Goal: Task Accomplishment & Management: Use online tool/utility

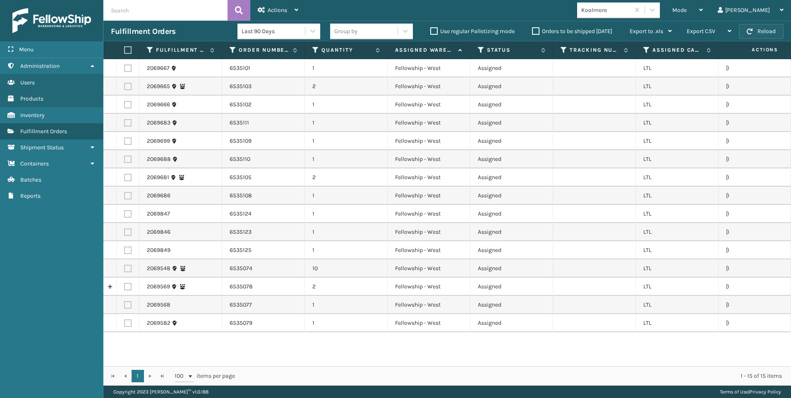
click at [756, 32] on button "Reload" at bounding box center [761, 31] width 45 height 15
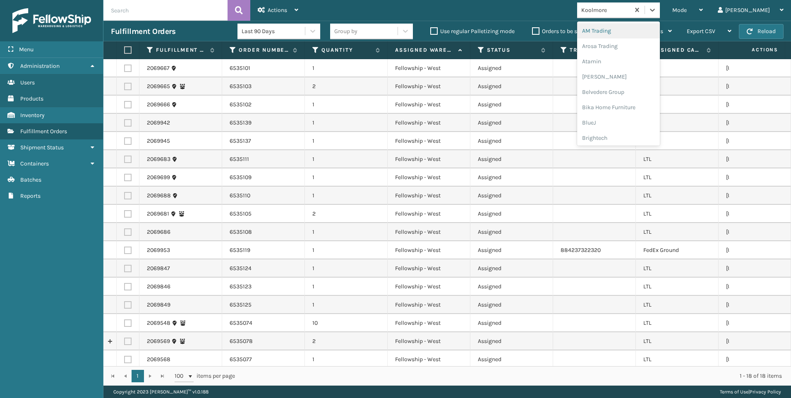
click at [630, 3] on div "Koolmore" at bounding box center [603, 10] width 53 height 14
click at [650, 122] on div "SleepGeekz" at bounding box center [618, 120] width 83 height 15
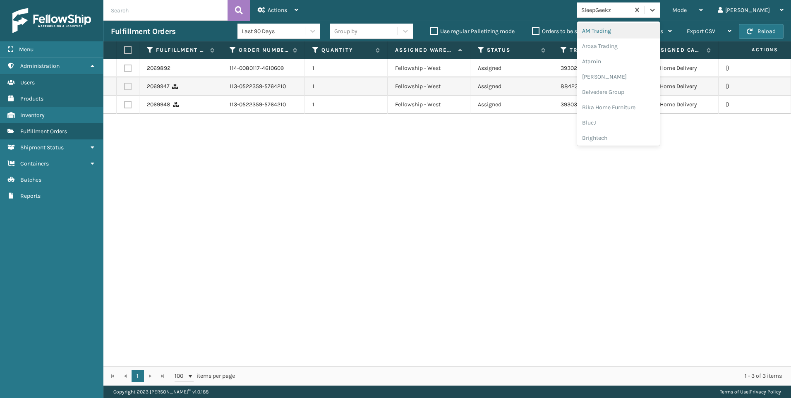
click at [630, 12] on div "SleepGeekz" at bounding box center [605, 10] width 49 height 9
click at [642, 109] on div "Koolmore" at bounding box center [618, 114] width 83 height 15
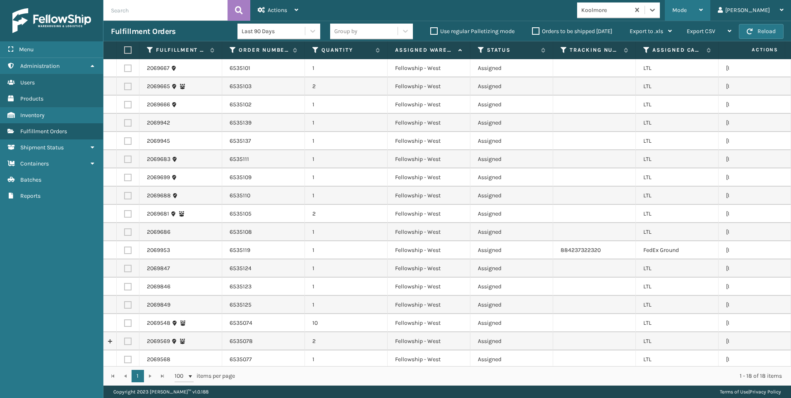
click at [703, 14] on div "Mode" at bounding box center [687, 10] width 31 height 21
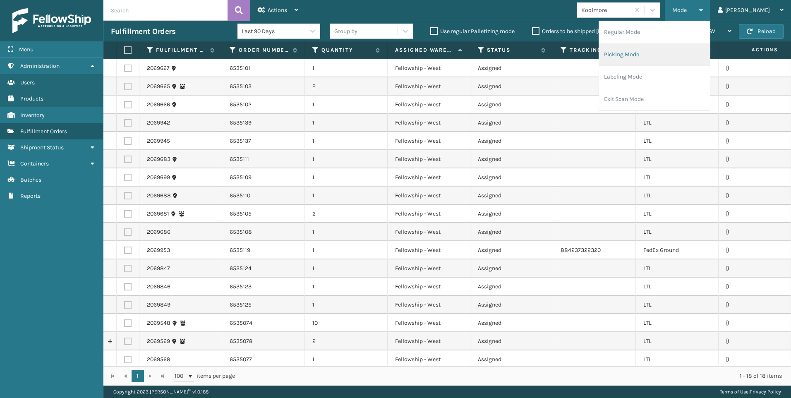
click at [696, 53] on li "Picking Mode" at bounding box center [654, 54] width 111 height 22
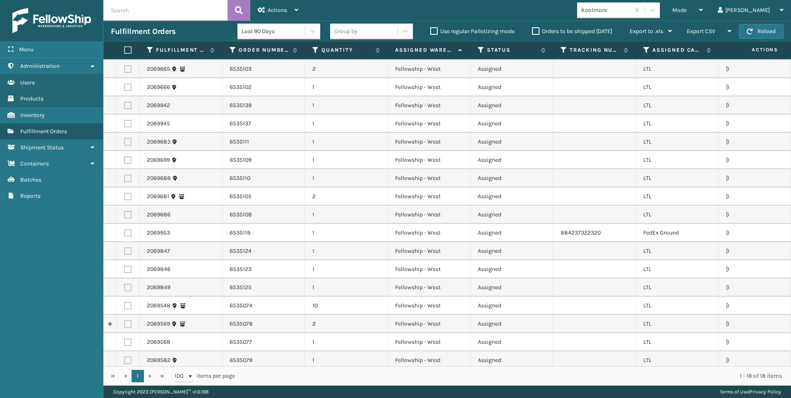
scroll to position [27, 0]
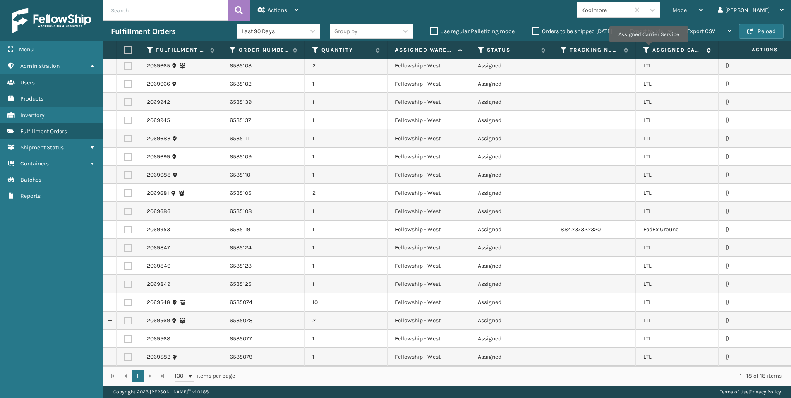
click at [647, 48] on icon at bounding box center [646, 49] width 7 height 7
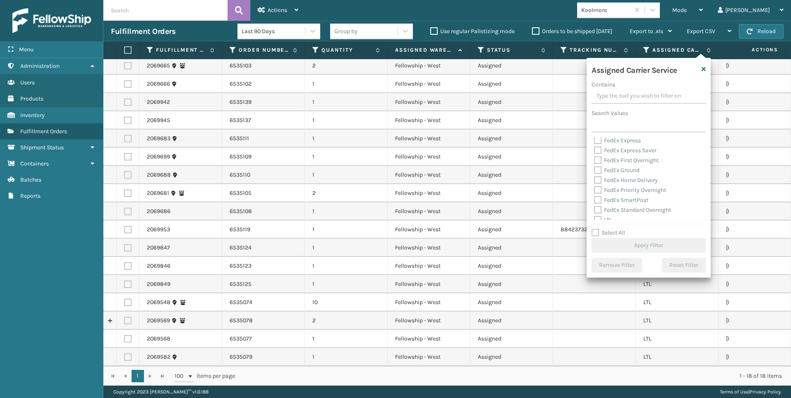
scroll to position [83, 0]
click at [609, 181] on label "LTL" at bounding box center [603, 178] width 18 height 7
click at [594, 179] on input "LTL" at bounding box center [594, 176] width 0 height 5
checkbox input "true"
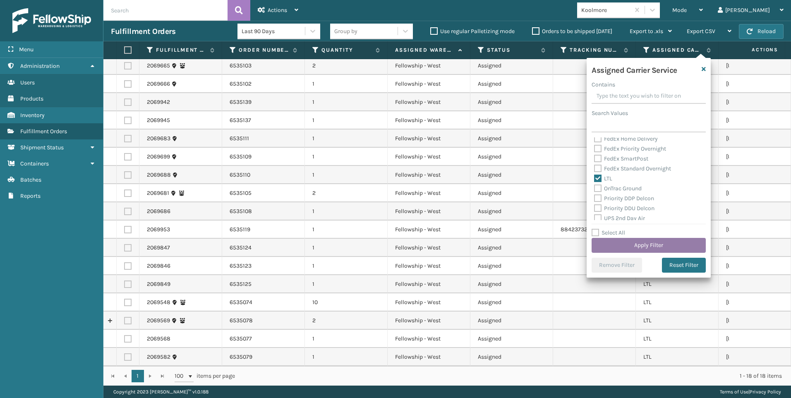
click at [615, 252] on button "Apply Filter" at bounding box center [649, 245] width 114 height 15
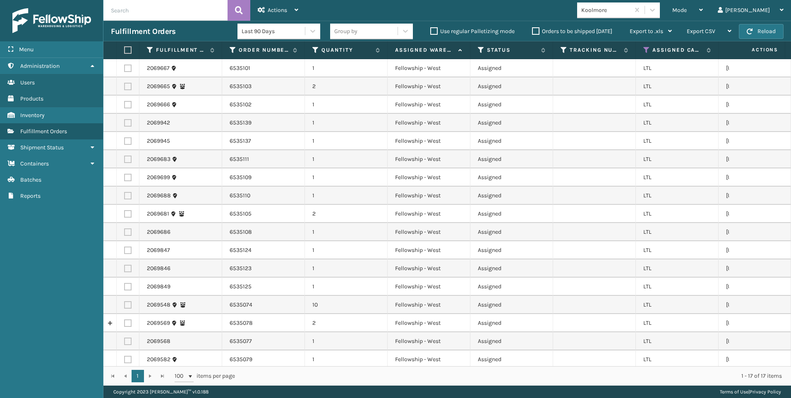
click at [613, 247] on td at bounding box center [594, 250] width 83 height 18
click at [132, 53] on th at bounding box center [128, 50] width 23 height 18
click at [132, 51] on th at bounding box center [128, 50] width 23 height 18
click at [128, 49] on label at bounding box center [126, 49] width 5 height 7
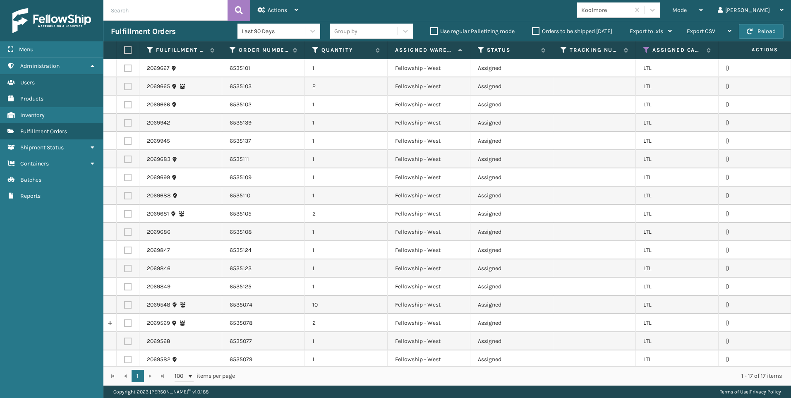
click at [125, 49] on input "checkbox" at bounding box center [124, 50] width 0 height 5
checkbox input "true"
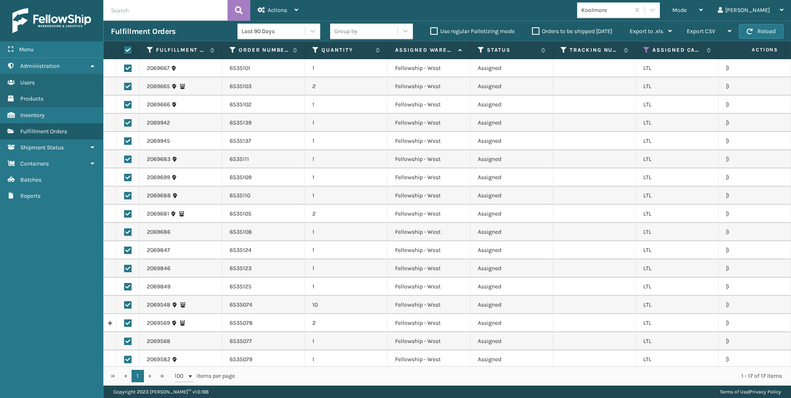
checkbox input "true"
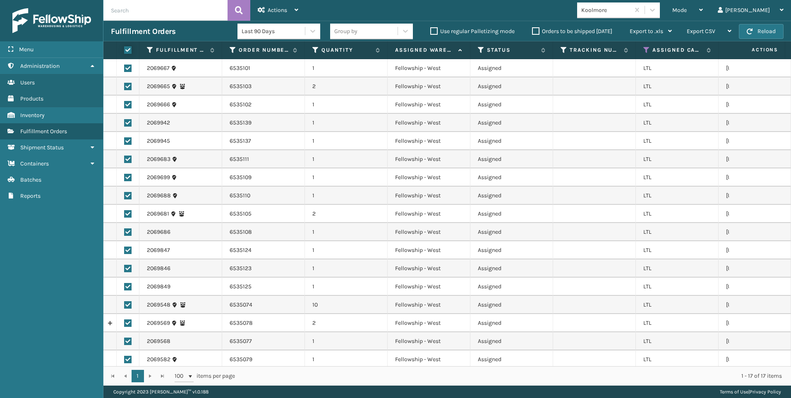
checkbox input "true"
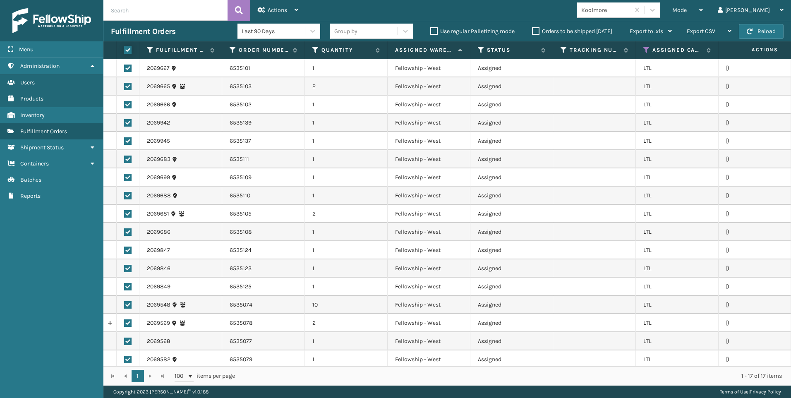
checkbox input "true"
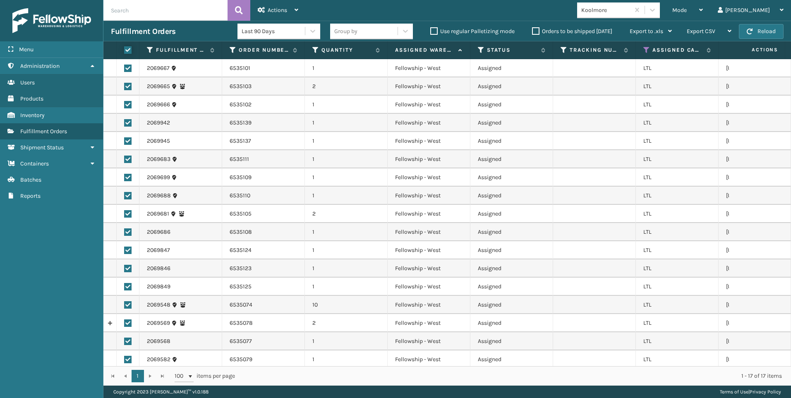
checkbox input "true"
click at [286, 4] on div "Actions" at bounding box center [278, 10] width 41 height 21
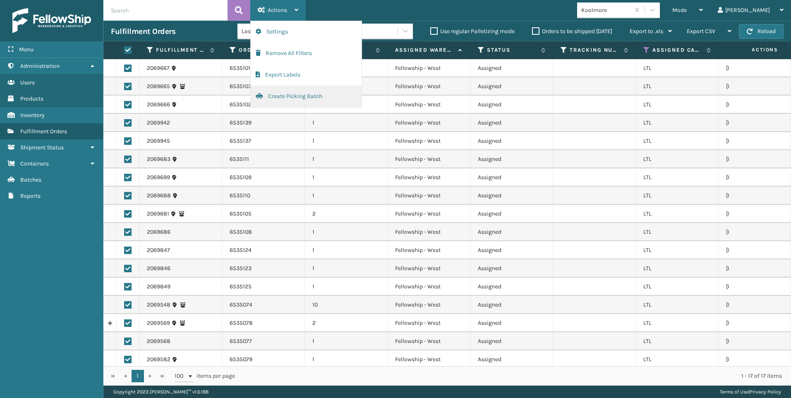
click at [295, 94] on button "Create Picking Batch" at bounding box center [306, 97] width 111 height 22
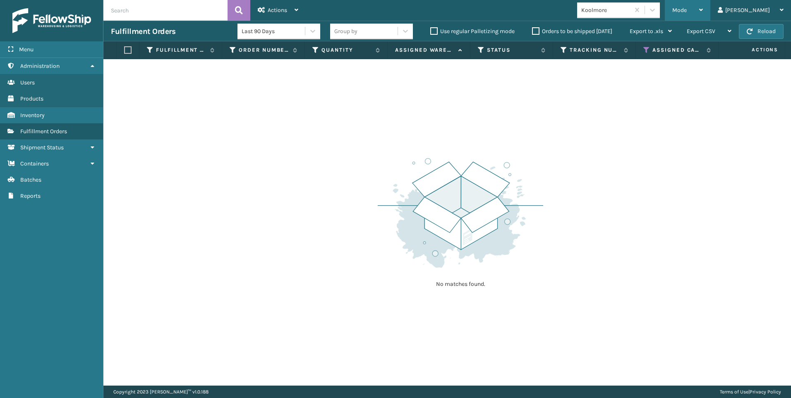
click at [687, 9] on span "Mode" at bounding box center [679, 10] width 14 height 7
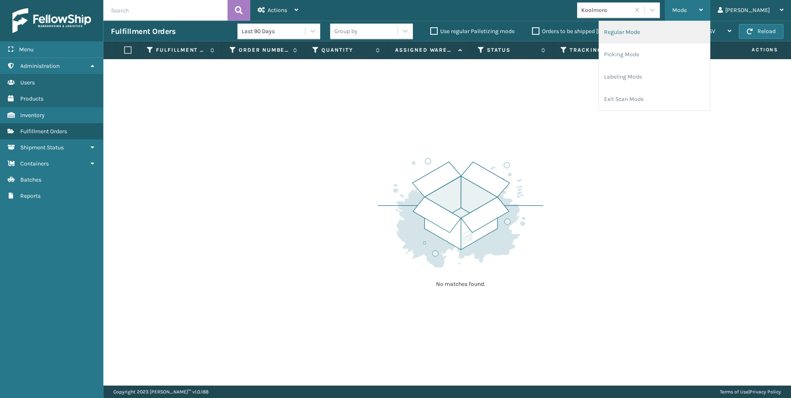
click at [664, 34] on li "Regular Mode" at bounding box center [654, 32] width 111 height 22
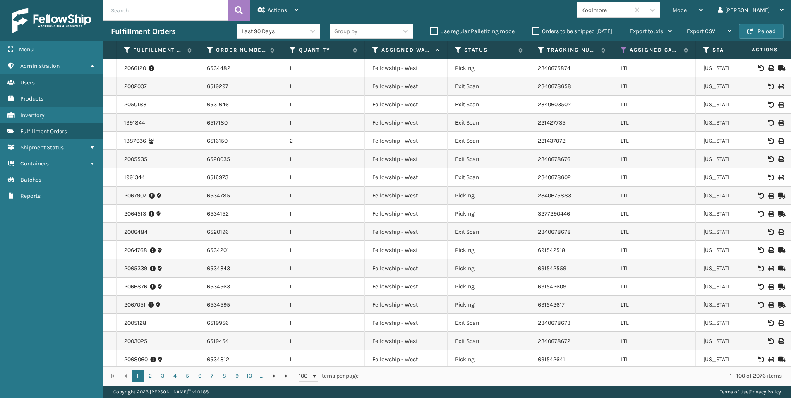
click at [169, 11] on input "text" at bounding box center [165, 10] width 124 height 21
paste input "2069548"
click at [241, 11] on icon at bounding box center [239, 10] width 8 height 12
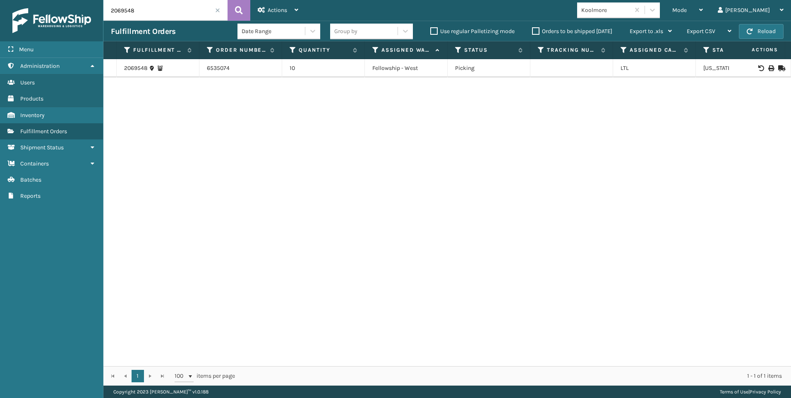
click at [769, 65] on div at bounding box center [759, 68] width 47 height 6
click at [768, 65] on icon at bounding box center [770, 68] width 5 height 6
drag, startPoint x: 116, startPoint y: 7, endPoint x: 100, endPoint y: 9, distance: 16.2
click at [100, 0] on div "Menu Administration Users Products Inventory Fulfillment Orders Shipment Status…" at bounding box center [395, 0] width 791 height 0
paste input "6"
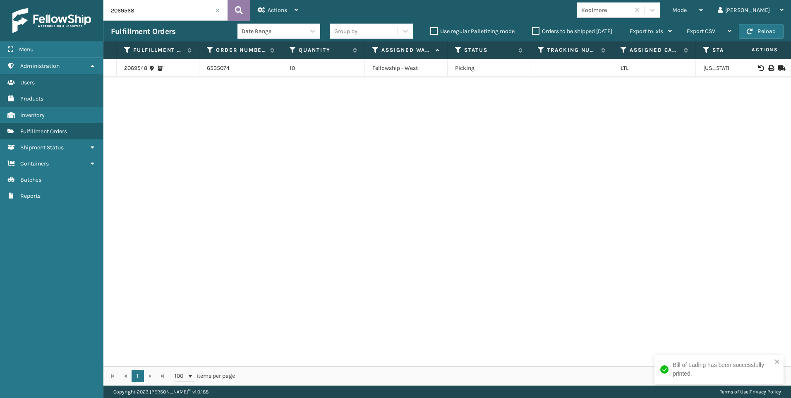
click at [242, 10] on icon at bounding box center [239, 10] width 8 height 12
click at [768, 68] on icon at bounding box center [770, 68] width 5 height 6
drag, startPoint x: 97, startPoint y: 16, endPoint x: 39, endPoint y: 19, distance: 57.6
click at [40, 0] on div "Menu Administration Users Products Inventory Fulfillment Orders Shipment Status…" at bounding box center [395, 0] width 791 height 0
paste input "9"
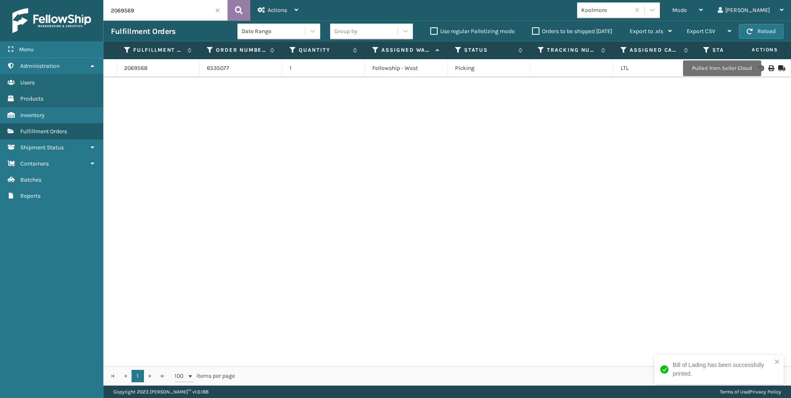
click at [235, 14] on icon at bounding box center [239, 10] width 8 height 12
click at [768, 69] on icon at bounding box center [770, 68] width 5 height 6
drag, startPoint x: 192, startPoint y: 13, endPoint x: 107, endPoint y: 12, distance: 84.4
click at [68, 0] on div "Menu Administration Users Products Inventory Fulfillment Orders Shipment Status…" at bounding box center [395, 0] width 791 height 0
paste input "82"
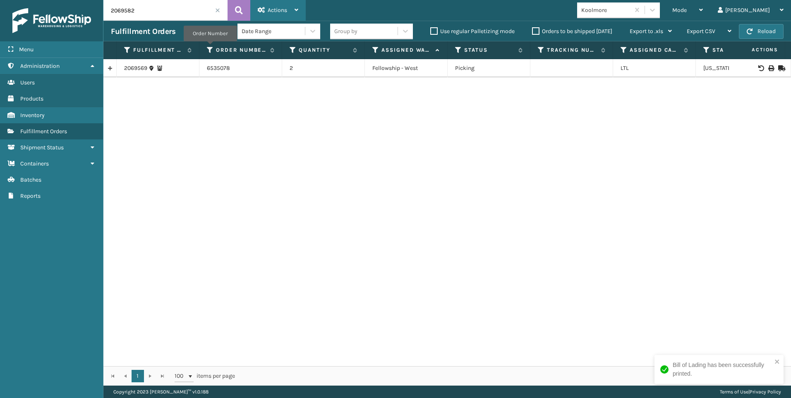
click at [251, 0] on div "Actions Settings Remove All Filters Export Labels Bulk Print Close Out Palletiz…" at bounding box center [277, 10] width 55 height 21
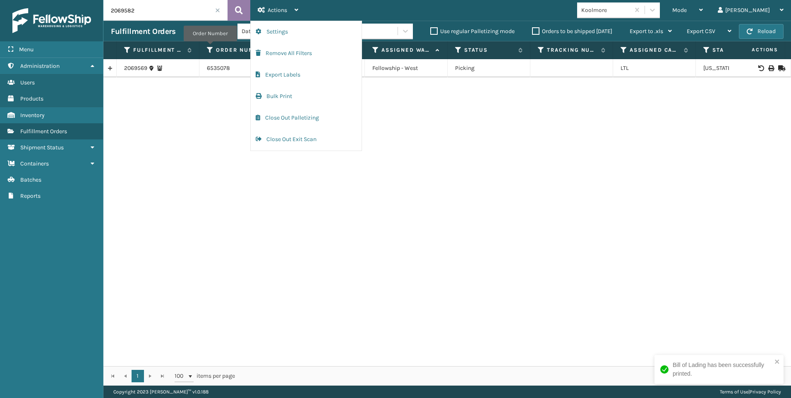
click at [245, 5] on button at bounding box center [239, 10] width 23 height 21
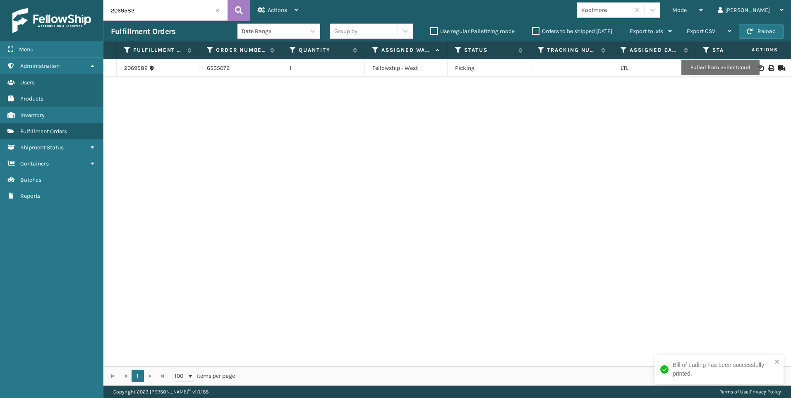
click at [768, 67] on icon at bounding box center [770, 68] width 5 height 6
drag, startPoint x: 164, startPoint y: 7, endPoint x: 10, endPoint y: 15, distance: 153.7
click at [10, 0] on div "Menu Administration Users Products Inventory Fulfillment Orders Shipment Status…" at bounding box center [395, 0] width 791 height 0
paste input "667"
click at [236, 12] on icon at bounding box center [239, 10] width 8 height 12
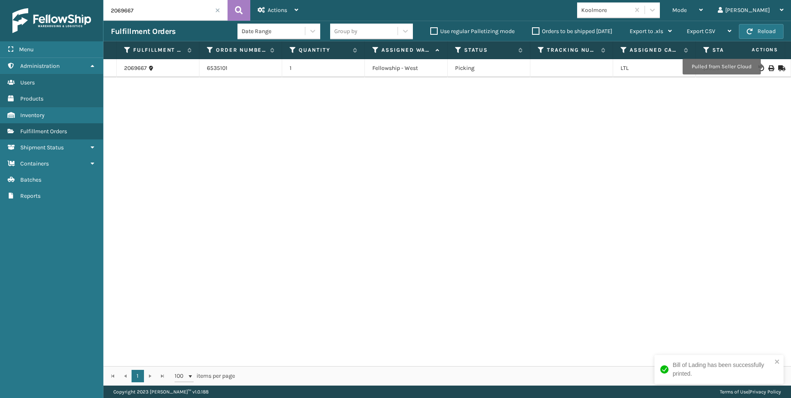
click at [768, 67] on icon at bounding box center [770, 68] width 5 height 6
drag, startPoint x: 180, startPoint y: 10, endPoint x: 0, endPoint y: 16, distance: 180.5
click at [0, 15] on html "Bill of Lading has been successfully printed. Bill of Lading has been successfu…" at bounding box center [395, 199] width 791 height 398
paste input "6"
click at [764, 62] on td at bounding box center [760, 68] width 62 height 18
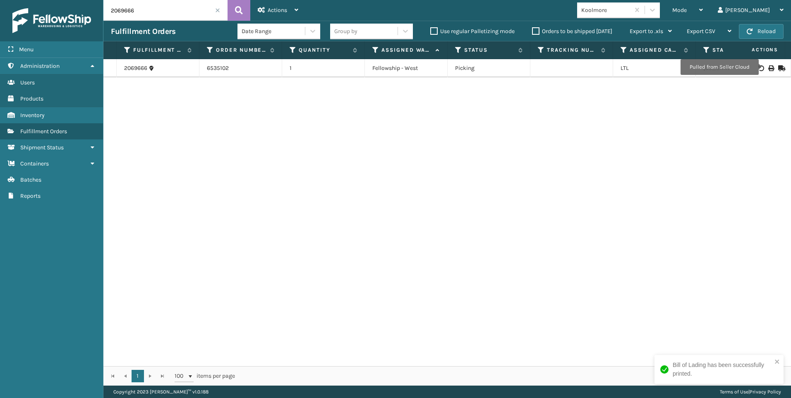
click at [768, 67] on icon at bounding box center [770, 68] width 5 height 6
drag, startPoint x: 147, startPoint y: 6, endPoint x: 12, endPoint y: 19, distance: 135.4
click at [14, 0] on div "Menu Administration Users Products Inventory Fulfillment Orders Shipment Status…" at bounding box center [395, 0] width 791 height 0
paste input "5"
click at [768, 66] on icon at bounding box center [770, 68] width 5 height 6
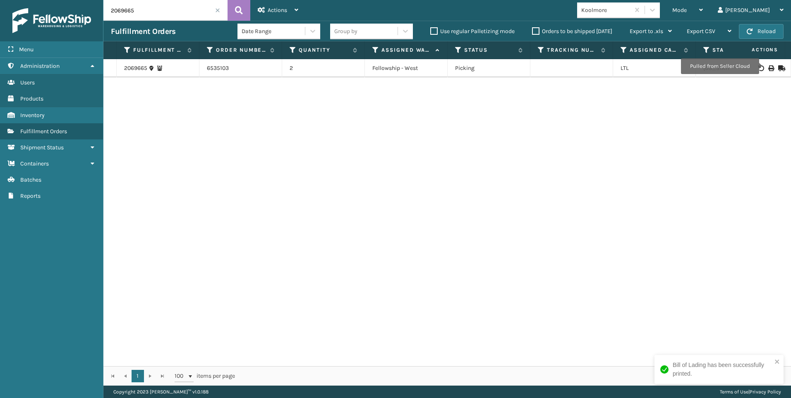
drag, startPoint x: 173, startPoint y: 5, endPoint x: 0, endPoint y: 18, distance: 173.9
click at [0, 16] on html "Bill of Lading has been successfully printed. Menu Administration Users Product…" at bounding box center [395, 199] width 791 height 398
paste input "81"
click at [768, 67] on icon at bounding box center [770, 68] width 5 height 6
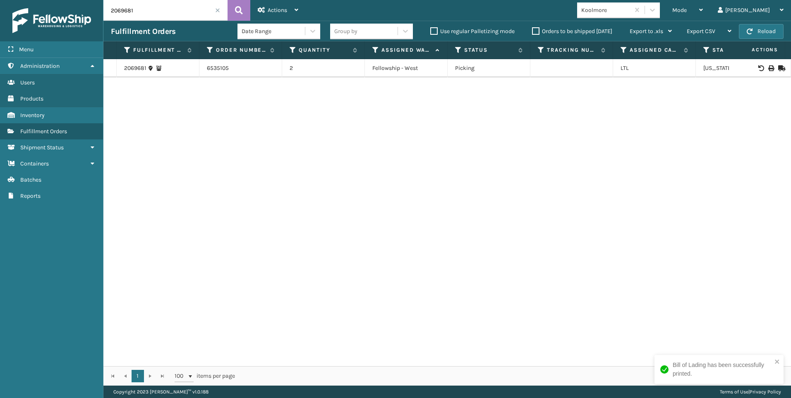
drag, startPoint x: 150, startPoint y: 14, endPoint x: 0, endPoint y: 10, distance: 150.2
click at [0, 12] on html "Bill of Lading has been successfully printed. Menu Administration Users Product…" at bounding box center [395, 199] width 791 height 398
paste input "6"
click at [768, 69] on icon at bounding box center [770, 68] width 5 height 6
click at [4, 16] on div at bounding box center [51, 20] width 103 height 41
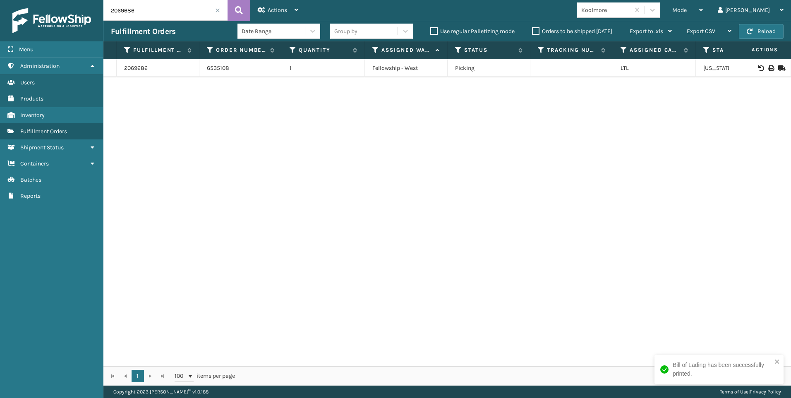
drag, startPoint x: 4, startPoint y: 16, endPoint x: 43, endPoint y: 18, distance: 38.9
click at [31, 0] on div "Menu Administration Users Products Inventory Fulfillment Orders Shipment Status…" at bounding box center [395, 0] width 791 height 0
paste input "99"
click at [768, 65] on icon at bounding box center [770, 68] width 5 height 6
drag, startPoint x: 148, startPoint y: 12, endPoint x: 0, endPoint y: 12, distance: 148.1
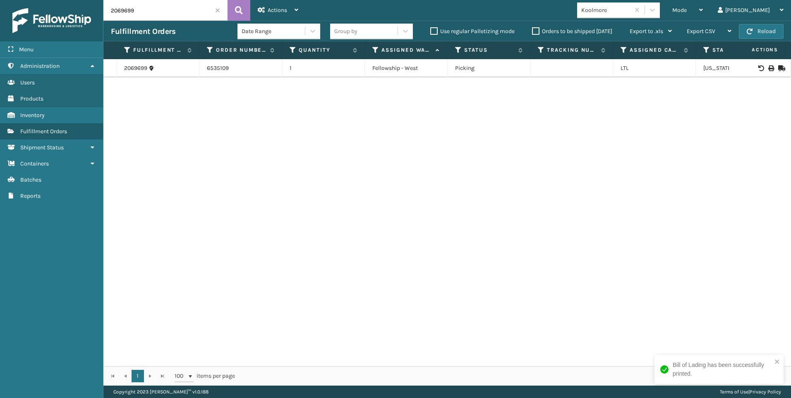
click at [0, 12] on html "Bill of Lading has been successfully printed. Menu Administration Users Product…" at bounding box center [395, 199] width 791 height 398
paste input "88"
click at [768, 69] on icon at bounding box center [770, 68] width 5 height 6
drag, startPoint x: 48, startPoint y: 22, endPoint x: 0, endPoint y: 26, distance: 47.8
click at [0, 25] on html "Bill of Lading has been successfully printed. Bill of Lading has been successfu…" at bounding box center [395, 199] width 791 height 398
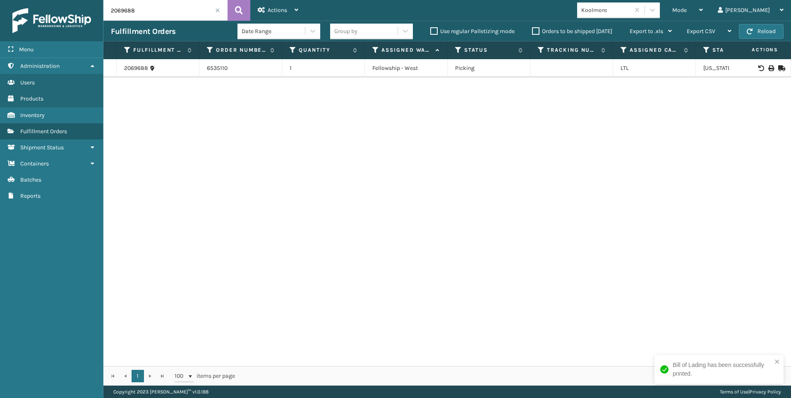
paste input "3"
click at [768, 68] on icon at bounding box center [770, 68] width 5 height 6
drag, startPoint x: 192, startPoint y: 12, endPoint x: 2, endPoint y: 13, distance: 190.7
click at [2, 0] on div "Menu Administration Users Products Inventory Fulfillment Orders Shipment Status…" at bounding box center [395, 0] width 791 height 0
paste input "846"
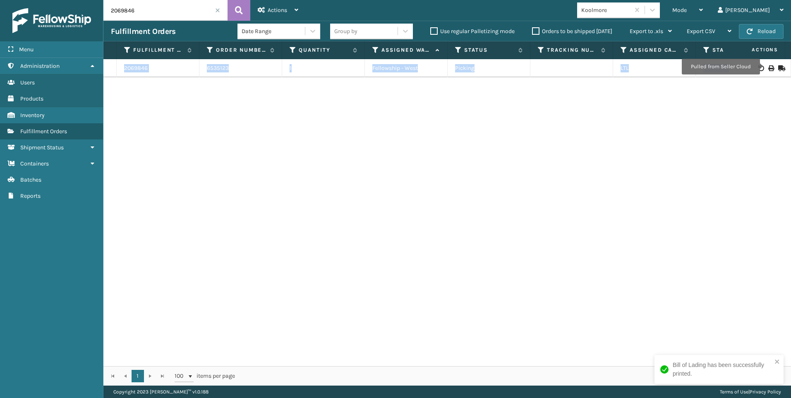
click at [780, 58] on div "Fulfillment Order Id Order Number Quantity Assigned Warehouse Status Tracking N…" at bounding box center [447, 213] width 688 height 344
click at [768, 65] on icon at bounding box center [770, 68] width 5 height 6
drag, startPoint x: 165, startPoint y: 14, endPoint x: 0, endPoint y: 37, distance: 167.1
click at [0, 28] on html "Bill of Lading has been successfully printed. Menu Administration Users Product…" at bounding box center [395, 199] width 791 height 398
paste input "7"
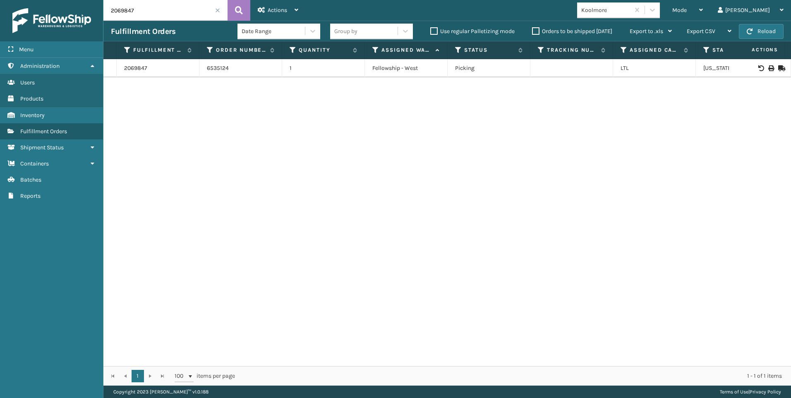
click at [768, 69] on icon at bounding box center [770, 68] width 5 height 6
drag, startPoint x: 191, startPoint y: 14, endPoint x: 0, endPoint y: 46, distance: 193.8
click at [0, 30] on html "Bill of Lading has been successfully printed. Menu Administration Users Product…" at bounding box center [395, 199] width 791 height 398
paste input "9"
click at [768, 67] on icon at bounding box center [770, 68] width 5 height 6
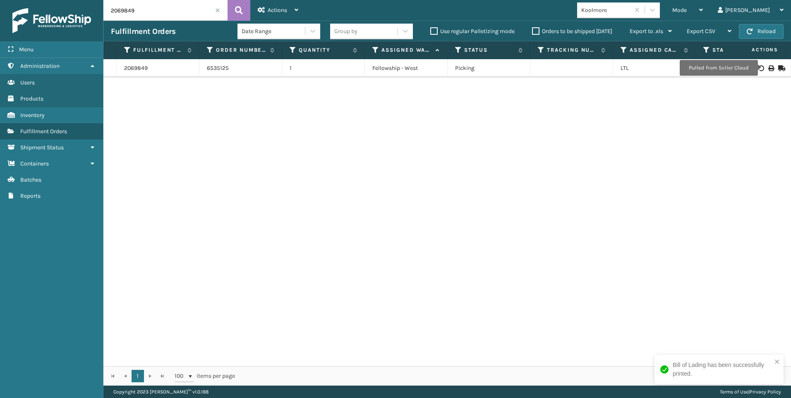
drag, startPoint x: 161, startPoint y: 14, endPoint x: 0, endPoint y: 32, distance: 161.6
click at [0, 31] on html "Bill of Lading has been successfully printed. Menu Administration Users Product…" at bounding box center [395, 199] width 791 height 398
paste input "945"
click at [768, 69] on icon at bounding box center [770, 68] width 5 height 6
drag, startPoint x: 151, startPoint y: 2, endPoint x: 73, endPoint y: 22, distance: 80.3
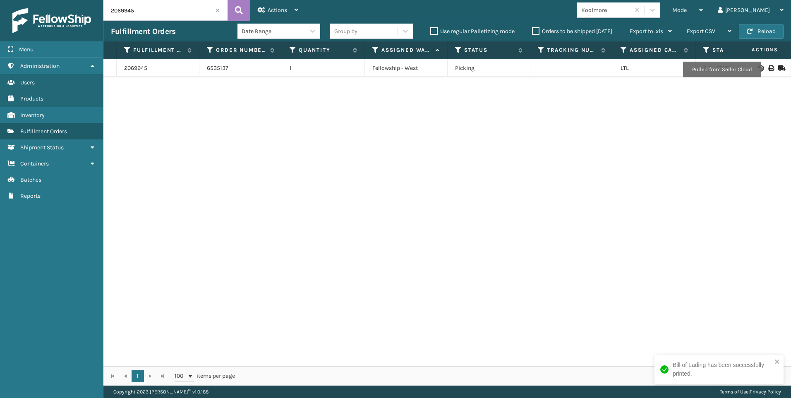
click at [73, 0] on div "Menu Administration Users Products Inventory Fulfillment Orders Shipment Status…" at bounding box center [395, 0] width 791 height 0
paste input "2"
type input "2069942"
click at [768, 66] on icon at bounding box center [770, 68] width 5 height 6
click at [219, 10] on span at bounding box center [217, 10] width 5 height 5
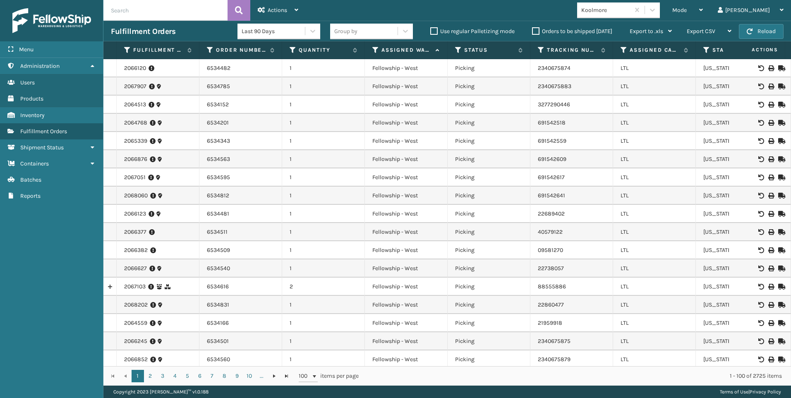
click at [703, 13] on div "Mode" at bounding box center [687, 10] width 31 height 21
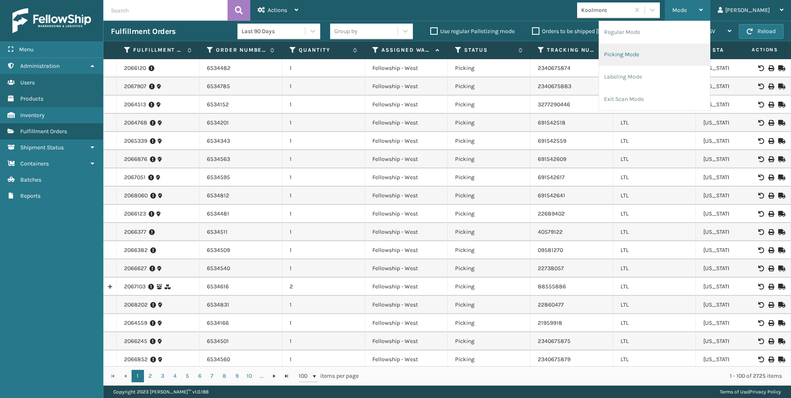
click at [687, 55] on li "Picking Mode" at bounding box center [654, 54] width 111 height 22
